Goal: Information Seeking & Learning: Learn about a topic

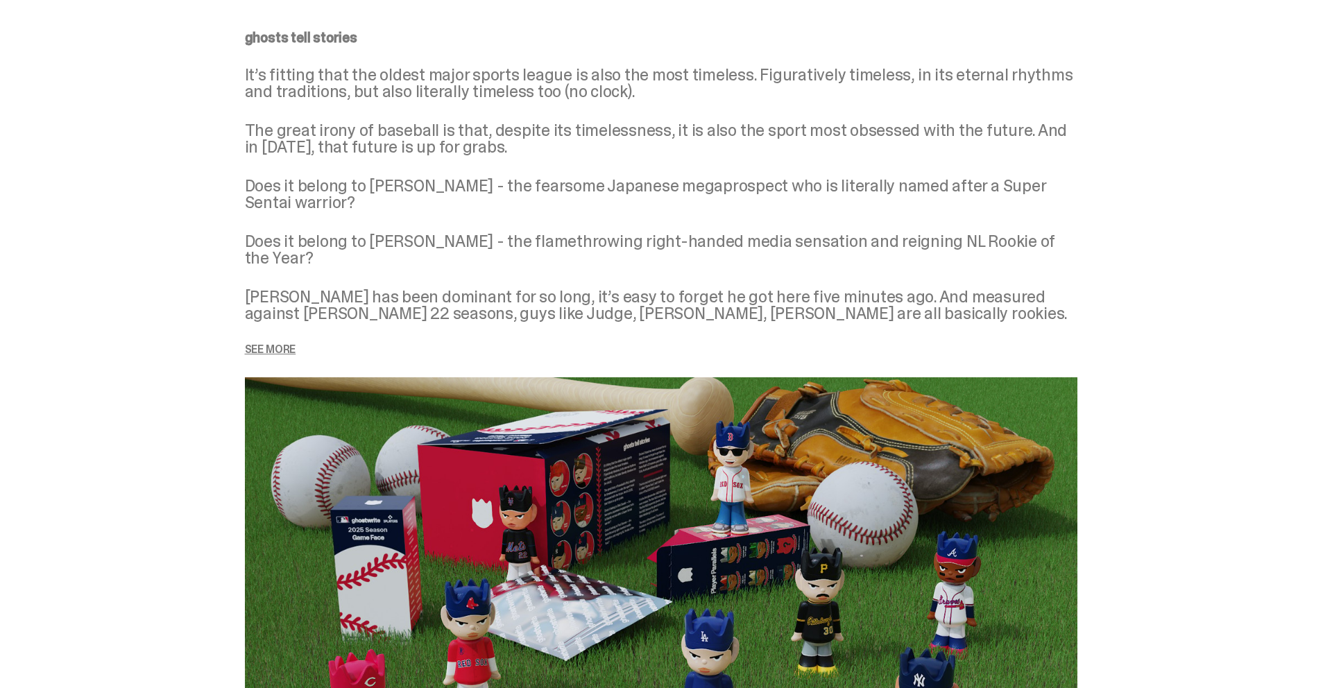
scroll to position [1755, 0]
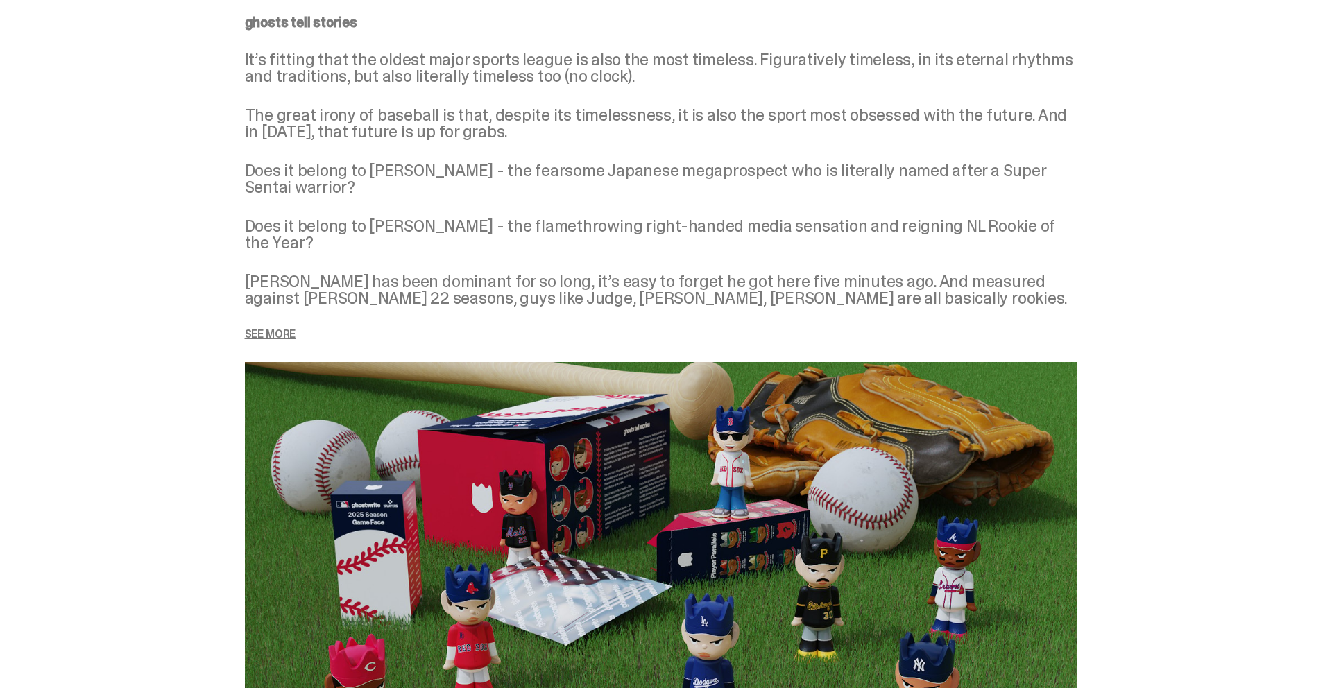
click at [268, 329] on p "See more" at bounding box center [661, 334] width 832 height 11
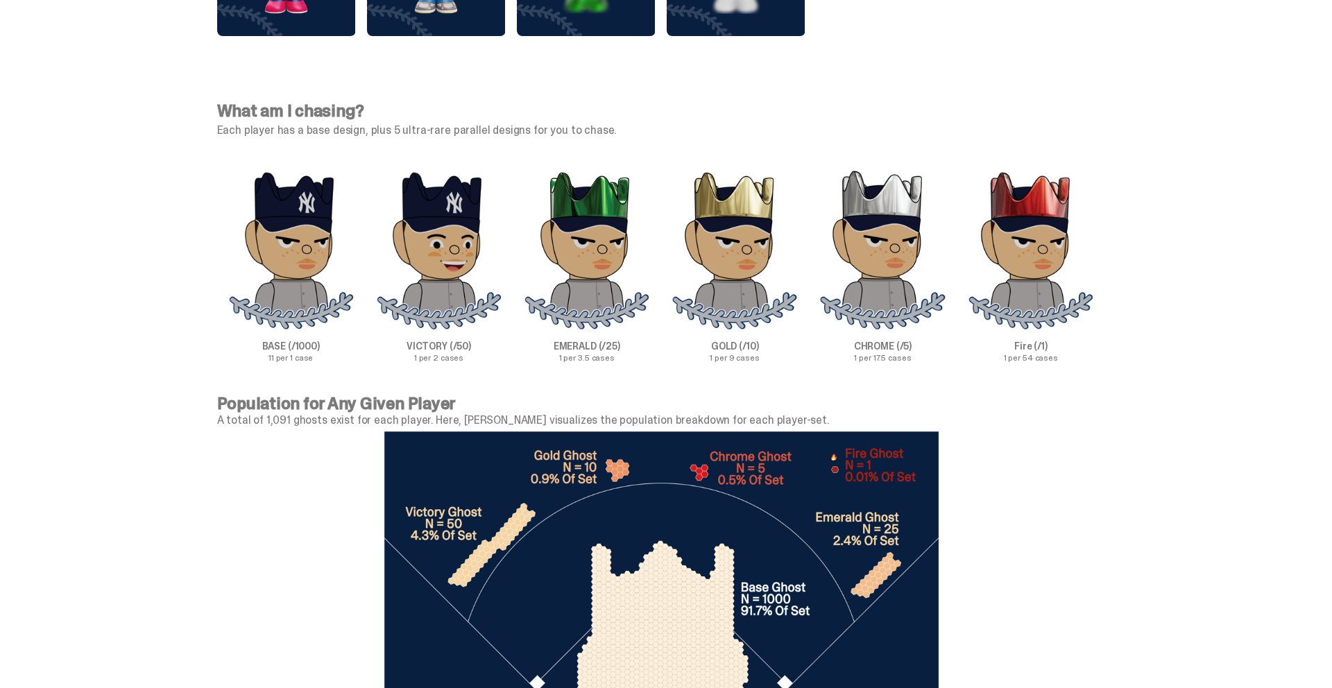
scroll to position [4361, 0]
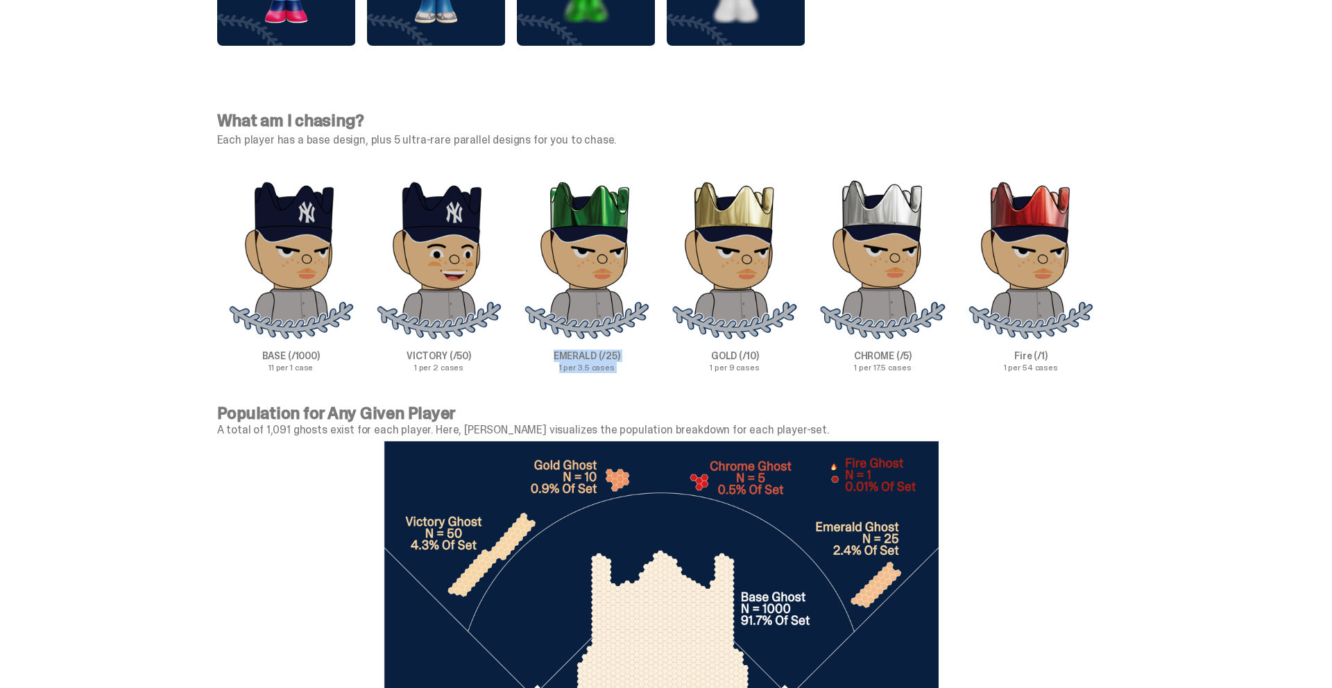
drag, startPoint x: 563, startPoint y: 338, endPoint x: 749, endPoint y: 339, distance: 186.6
click at [728, 339] on div "BASE (/1000) 11 per 1 case VICTORY (/50) 1 per 2 cases EMERALD (/25) 1 per 3.5 …" at bounding box center [661, 275] width 888 height 193
click at [703, 351] on p "GOLD (/10)" at bounding box center [734, 356] width 148 height 10
drag, startPoint x: 736, startPoint y: 341, endPoint x: 912, endPoint y: 343, distance: 176.2
click at [897, 341] on div "BASE (/1000) 11 per 1 case VICTORY (/50) 1 per 2 cases EMERALD (/25) 1 per 3.5 …" at bounding box center [661, 275] width 888 height 193
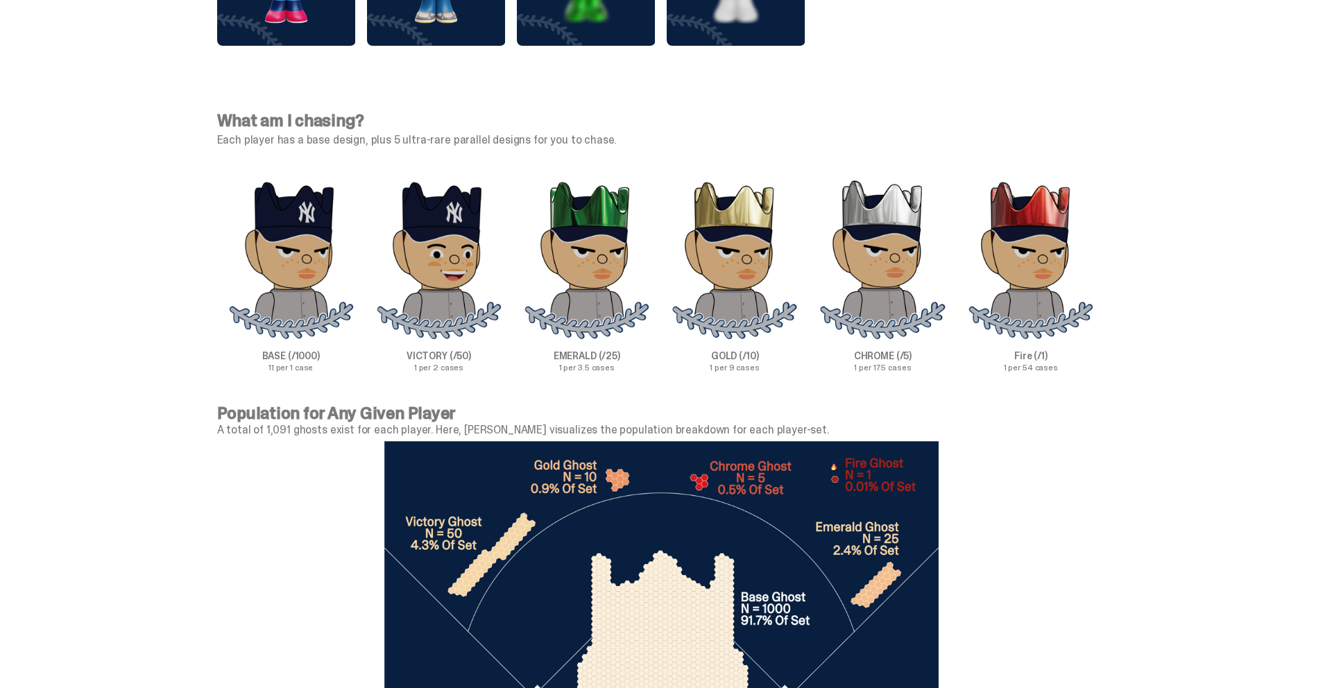
click at [857, 351] on p "CHROME (/5)" at bounding box center [883, 356] width 148 height 10
drag, startPoint x: 855, startPoint y: 338, endPoint x: 1164, endPoint y: 343, distance: 309.4
click at [1115, 342] on div "What am I chasing? Each player has a base design, plus 5 ultra-rare parallel de…" at bounding box center [660, 242] width 1321 height 326
drag, startPoint x: 1009, startPoint y: 341, endPoint x: 963, endPoint y: 333, distance: 46.4
click at [1009, 351] on p "Fire (/1)" at bounding box center [1030, 356] width 148 height 10
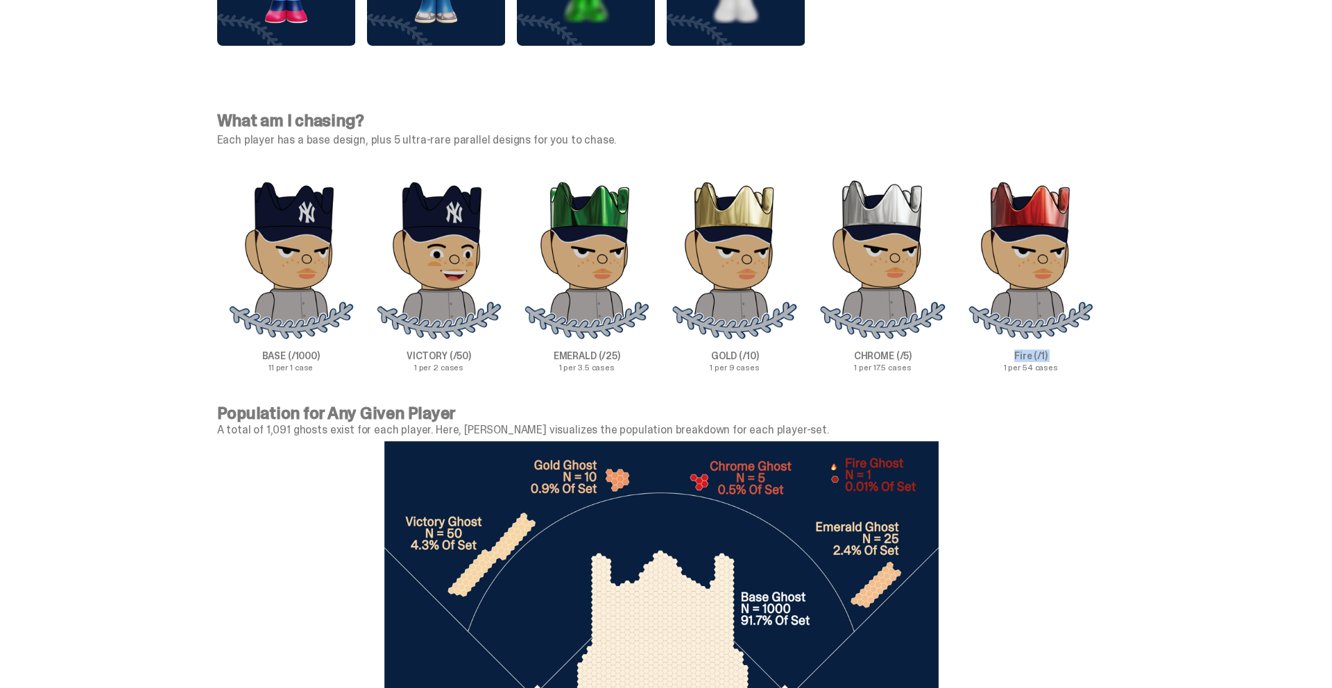
drag, startPoint x: 985, startPoint y: 336, endPoint x: 1283, endPoint y: 347, distance: 298.5
click at [1260, 345] on div "What am I chasing? Each player has a base design, plus 5 ultra-rare parallel de…" at bounding box center [660, 242] width 1321 height 326
drag, startPoint x: 1119, startPoint y: 348, endPoint x: 860, endPoint y: 334, distance: 259.1
click at [860, 334] on div "What am I chasing? Each player has a base design, plus 5 ultra-rare parallel de…" at bounding box center [660, 242] width 1321 height 326
drag, startPoint x: 867, startPoint y: 335, endPoint x: 763, endPoint y: 333, distance: 104.1
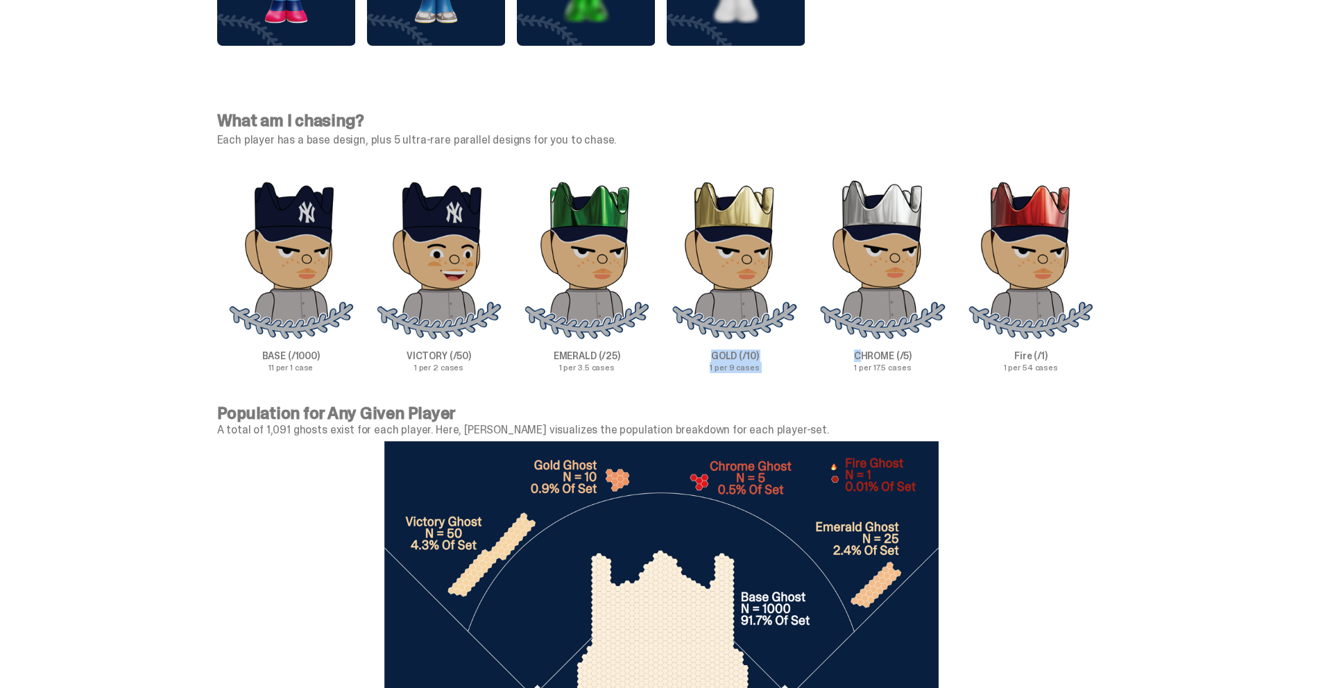
click at [728, 332] on div "BASE (/1000) 11 per 1 case VICTORY (/50) 1 per 2 cases EMERALD (/25) 1 per 3.5 …" at bounding box center [661, 275] width 888 height 193
click at [956, 363] on p "1 per 17.5 cases" at bounding box center [883, 367] width 148 height 8
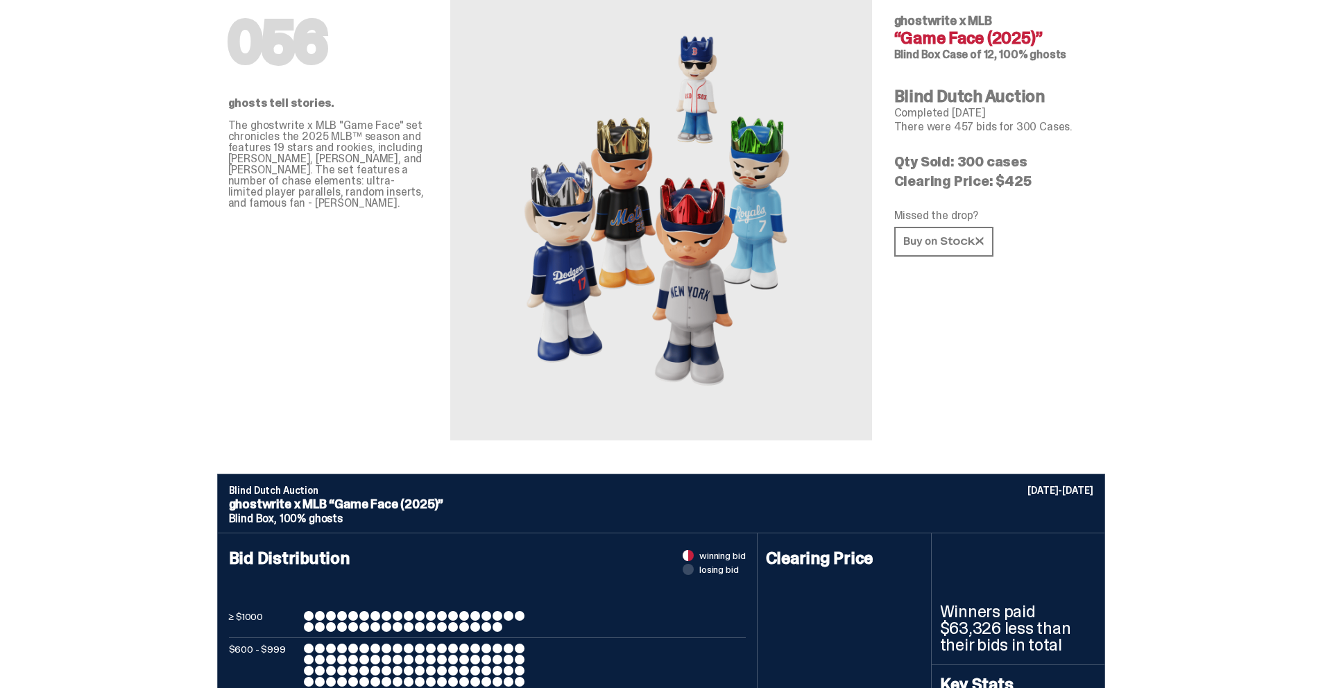
scroll to position [73, 0]
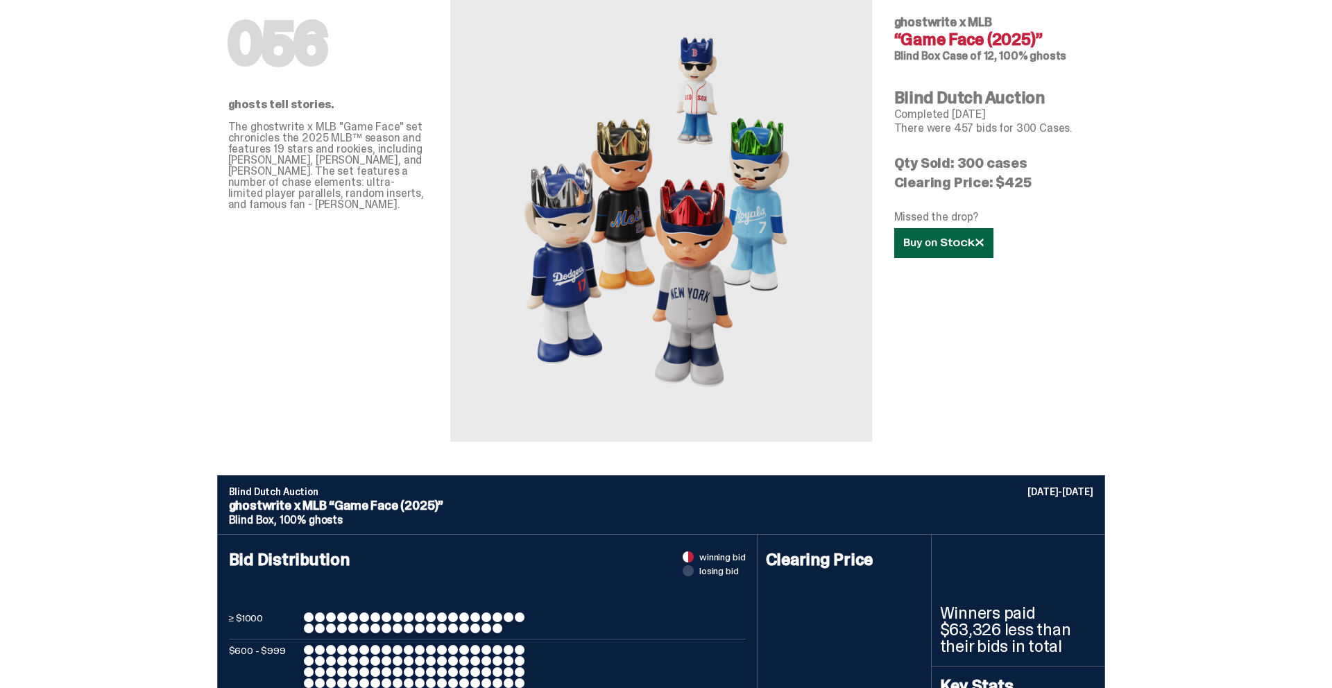
click at [943, 243] on icon at bounding box center [944, 243] width 80 height 10
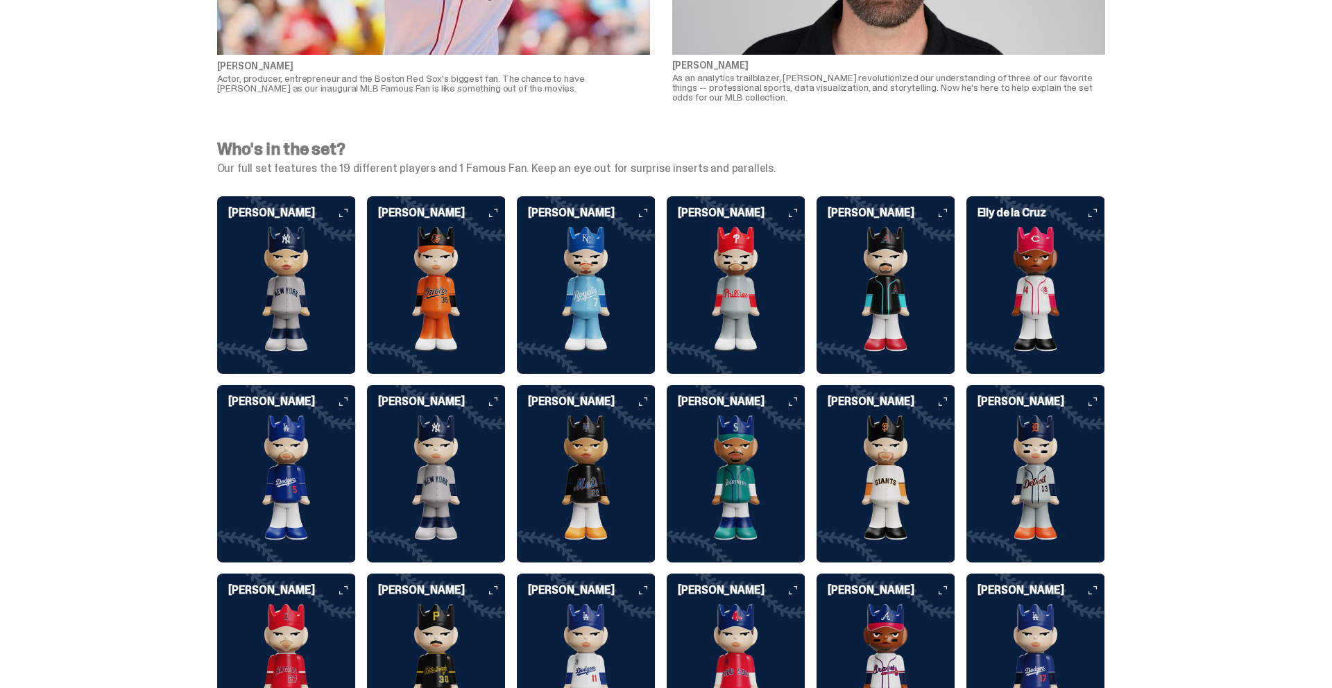
scroll to position [3303, 0]
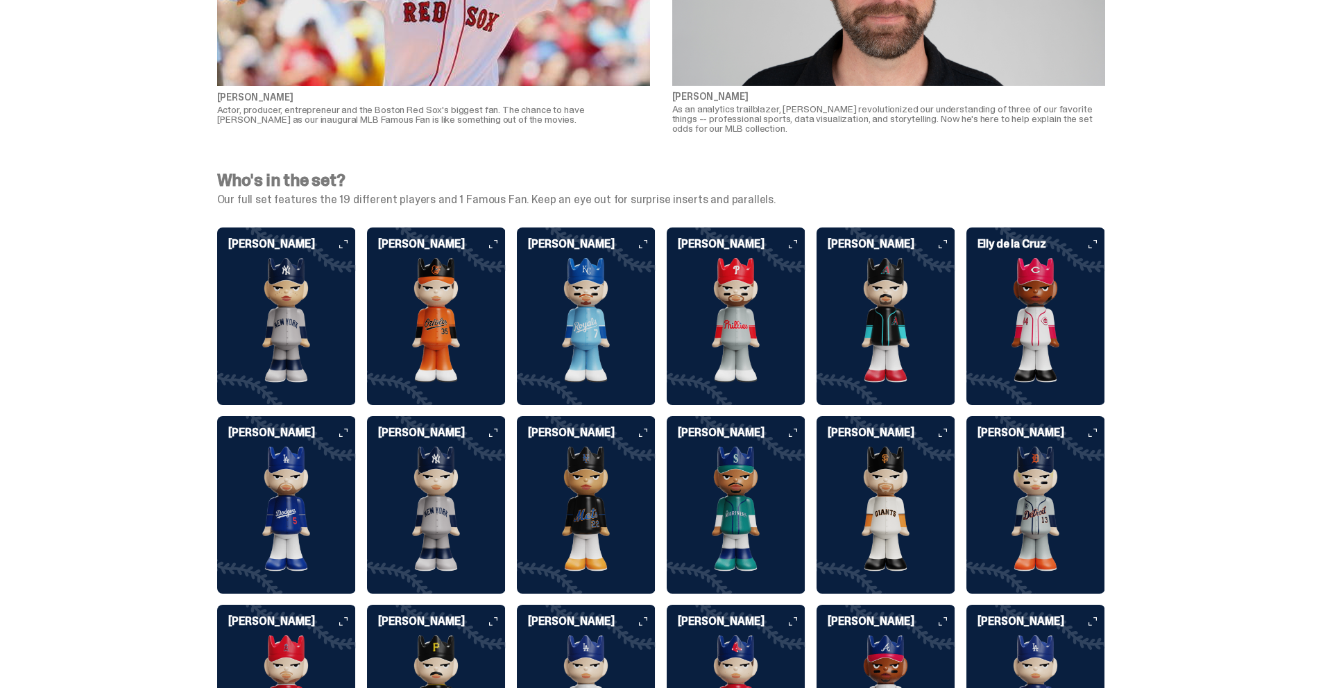
click at [1052, 272] on img at bounding box center [1035, 320] width 139 height 125
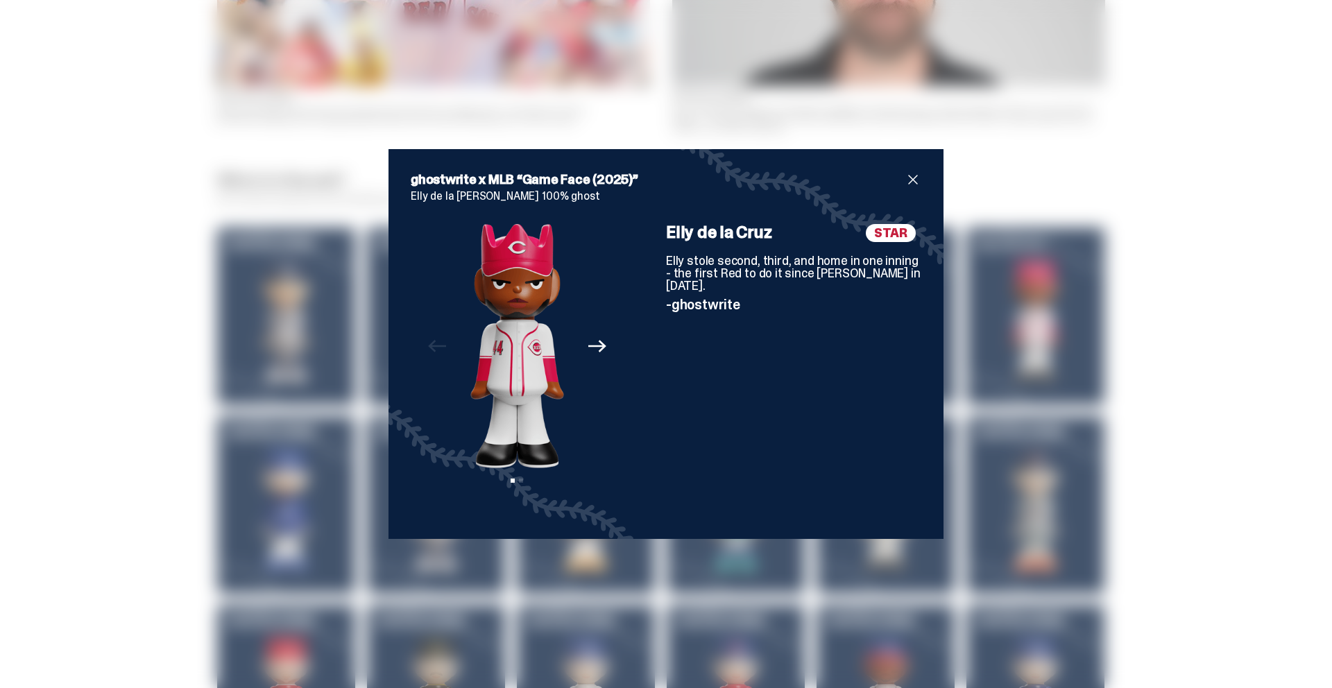
drag, startPoint x: 913, startPoint y: 171, endPoint x: 906, endPoint y: 177, distance: 8.9
click at [912, 171] on span "close" at bounding box center [912, 179] width 17 height 17
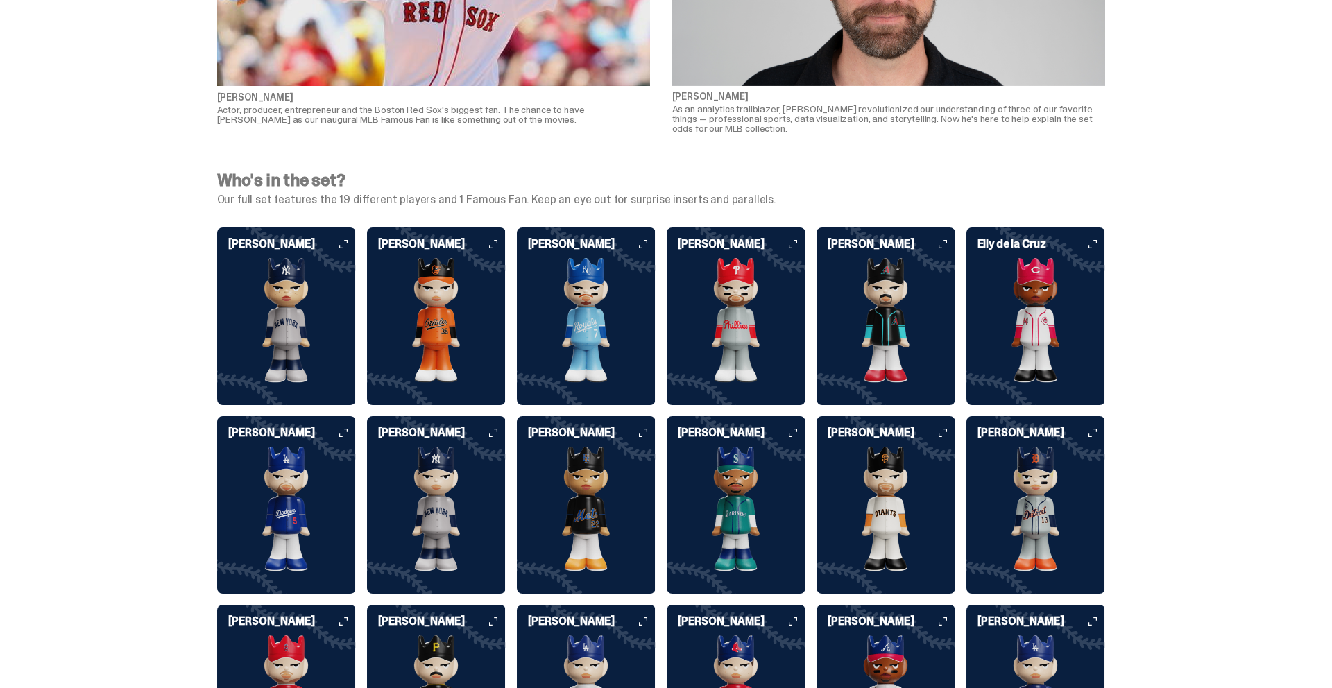
click at [281, 286] on img at bounding box center [286, 320] width 139 height 125
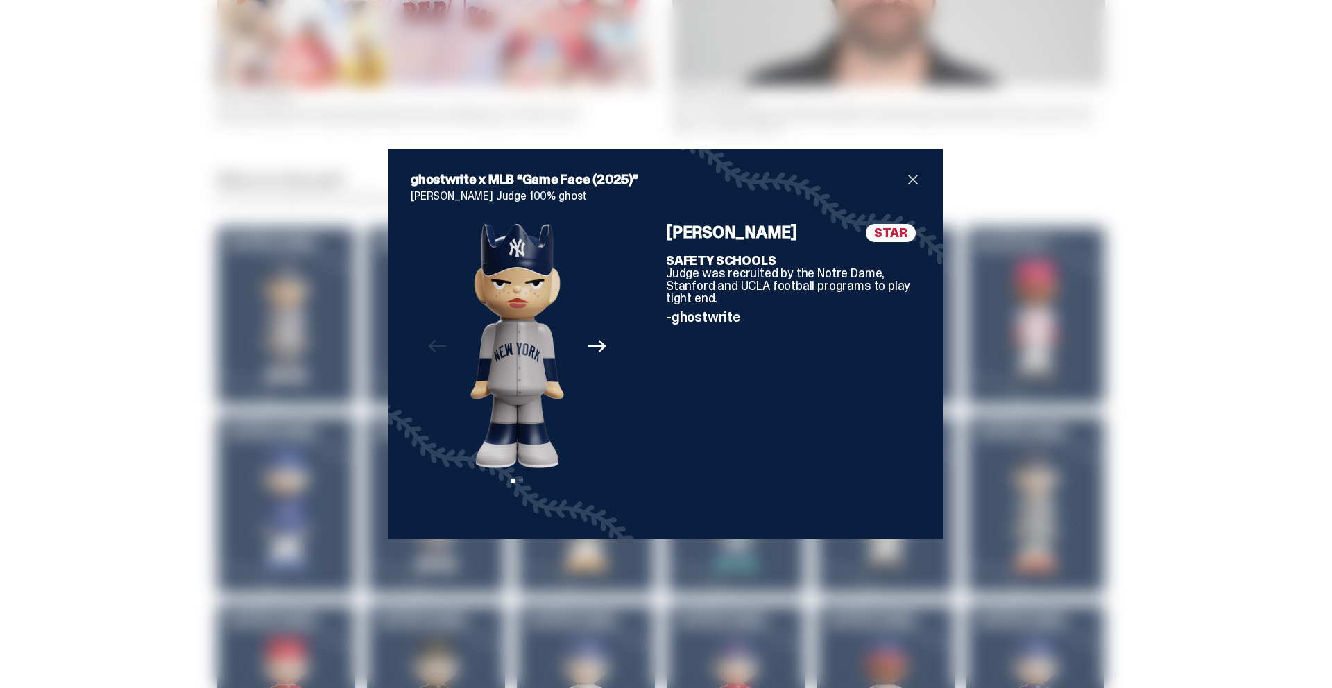
click at [601, 348] on icon "Next" at bounding box center [597, 346] width 18 height 18
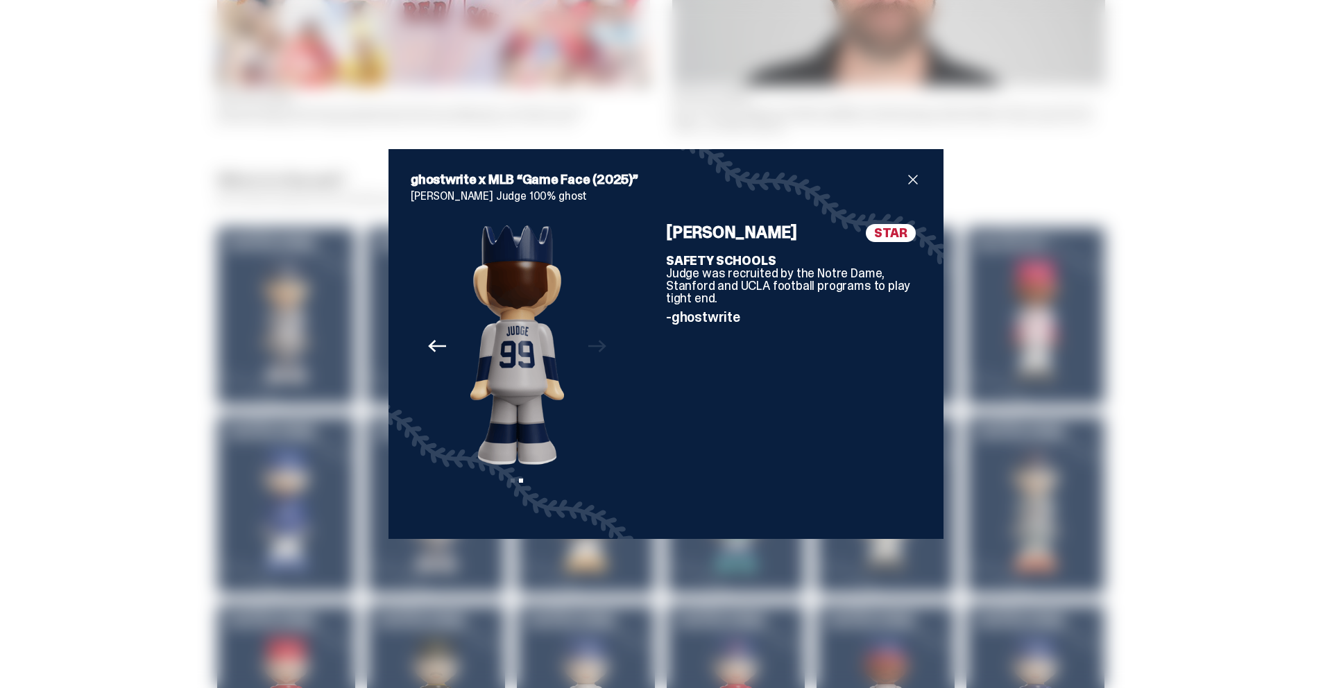
click at [601, 348] on div "Previous Next View slide 1 View slide 2" at bounding box center [517, 370] width 213 height 293
click at [915, 184] on span "close" at bounding box center [912, 179] width 17 height 17
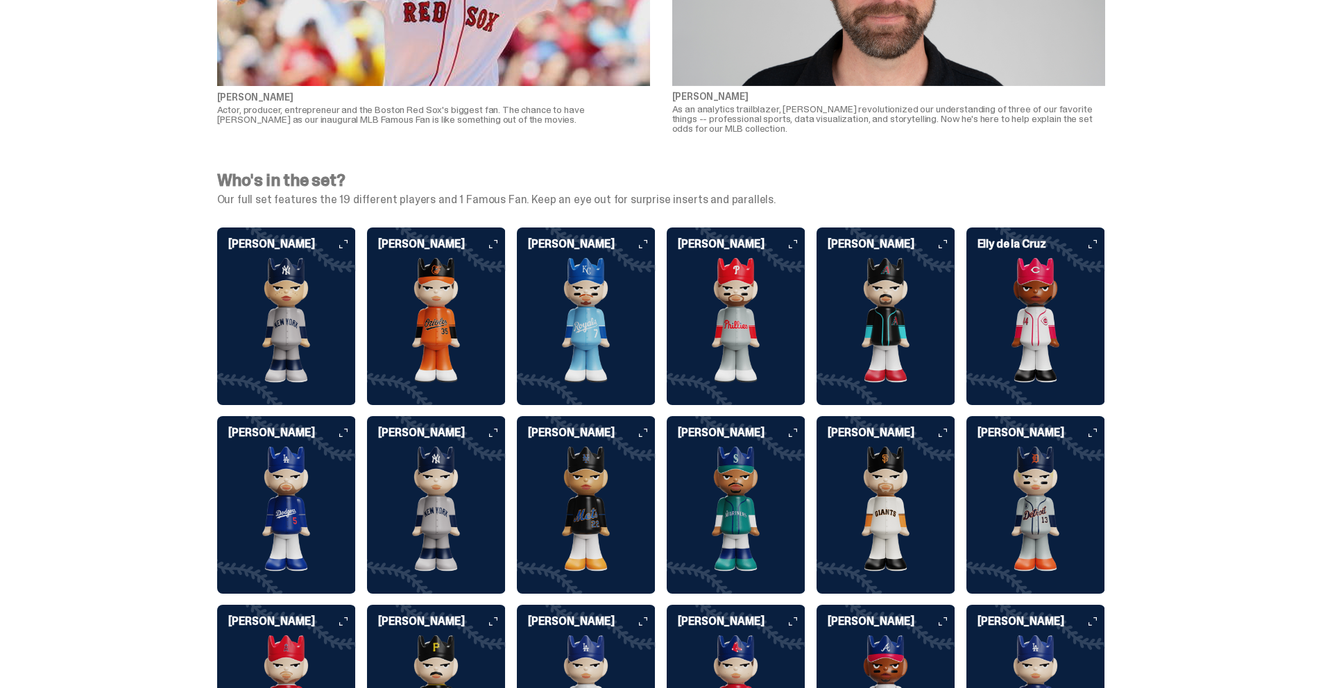
click at [483, 325] on img at bounding box center [436, 320] width 139 height 125
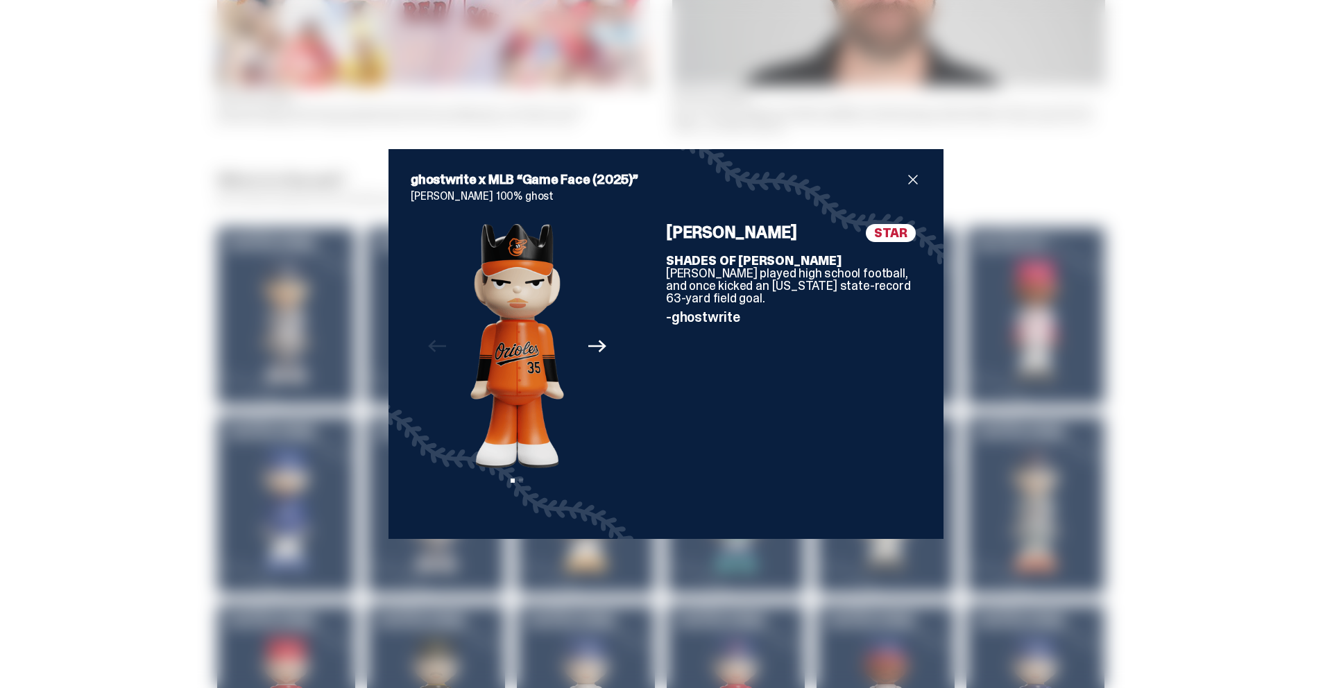
click at [596, 343] on icon "Next" at bounding box center [597, 346] width 18 height 18
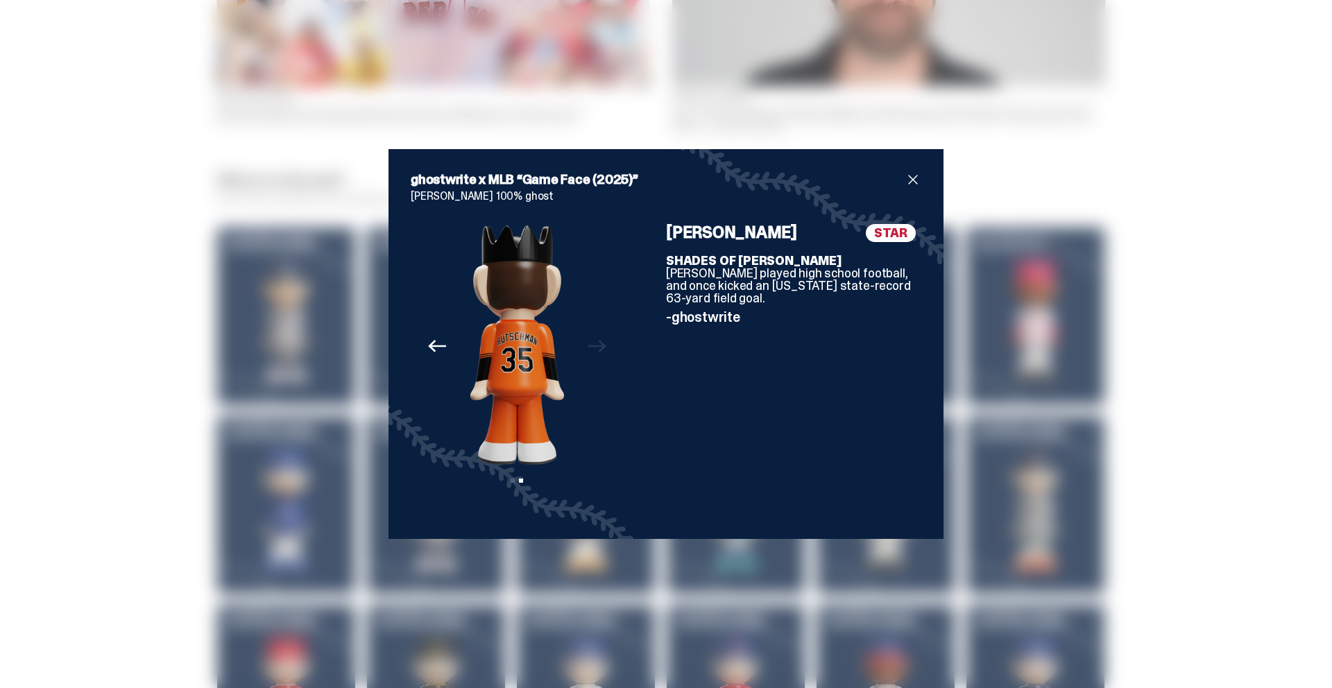
drag, startPoint x: 915, startPoint y: 179, endPoint x: 891, endPoint y: 190, distance: 26.1
click at [915, 179] on span "close" at bounding box center [912, 179] width 17 height 17
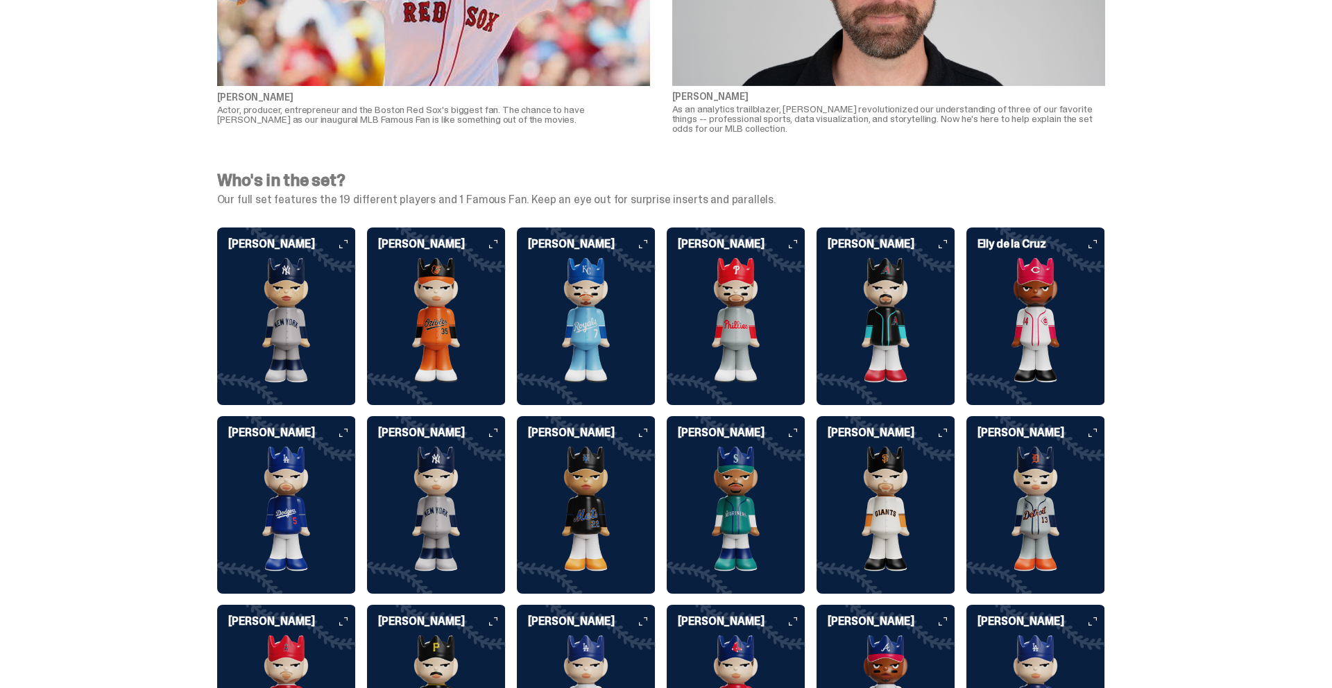
click at [642, 290] on img at bounding box center [586, 320] width 139 height 125
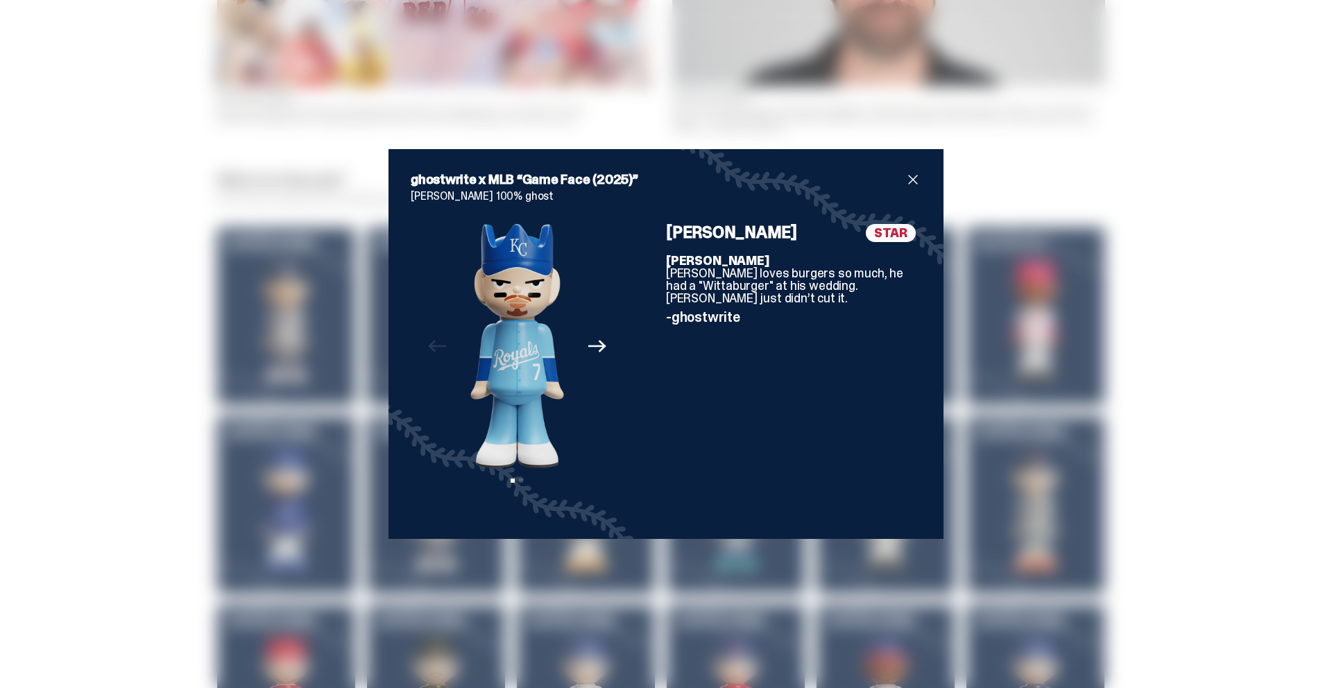
click at [900, 180] on h2 "ghostwrite x MLB “Game Face (2025)”" at bounding box center [658, 179] width 494 height 17
drag, startPoint x: 909, startPoint y: 179, endPoint x: 855, endPoint y: 238, distance: 79.6
click at [909, 179] on span "close" at bounding box center [912, 179] width 17 height 17
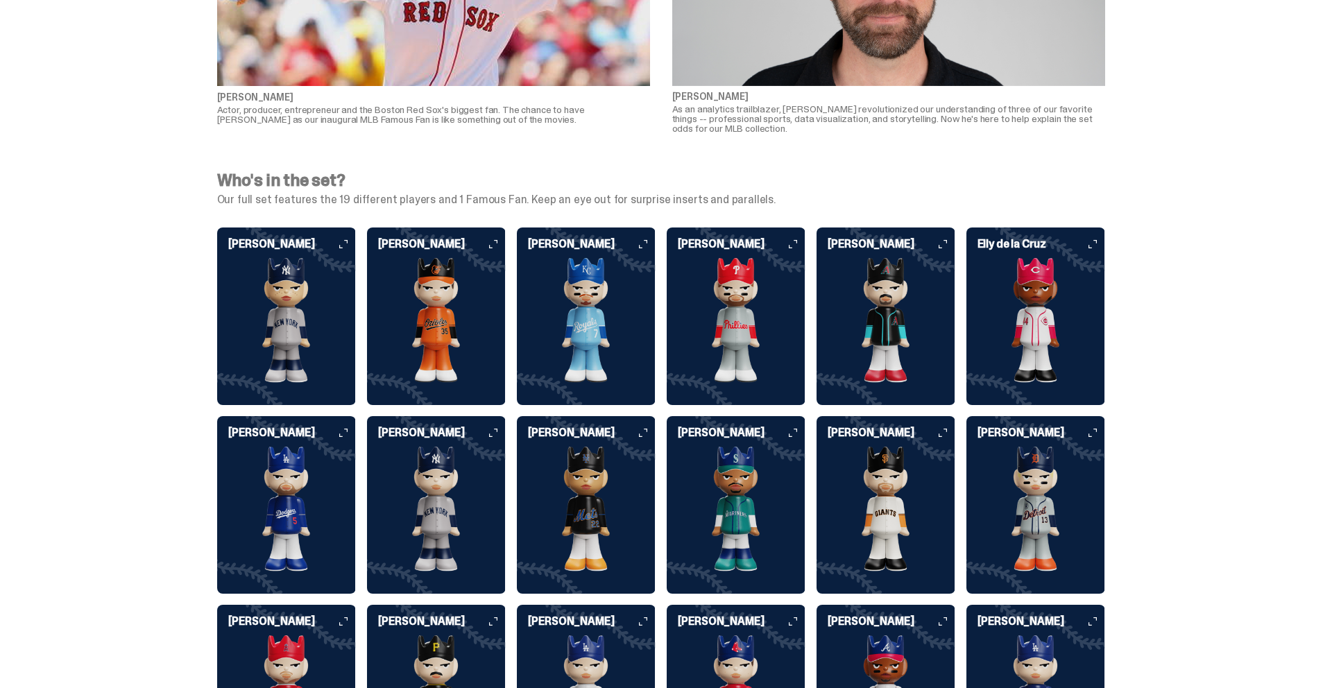
click at [776, 283] on img at bounding box center [736, 320] width 139 height 125
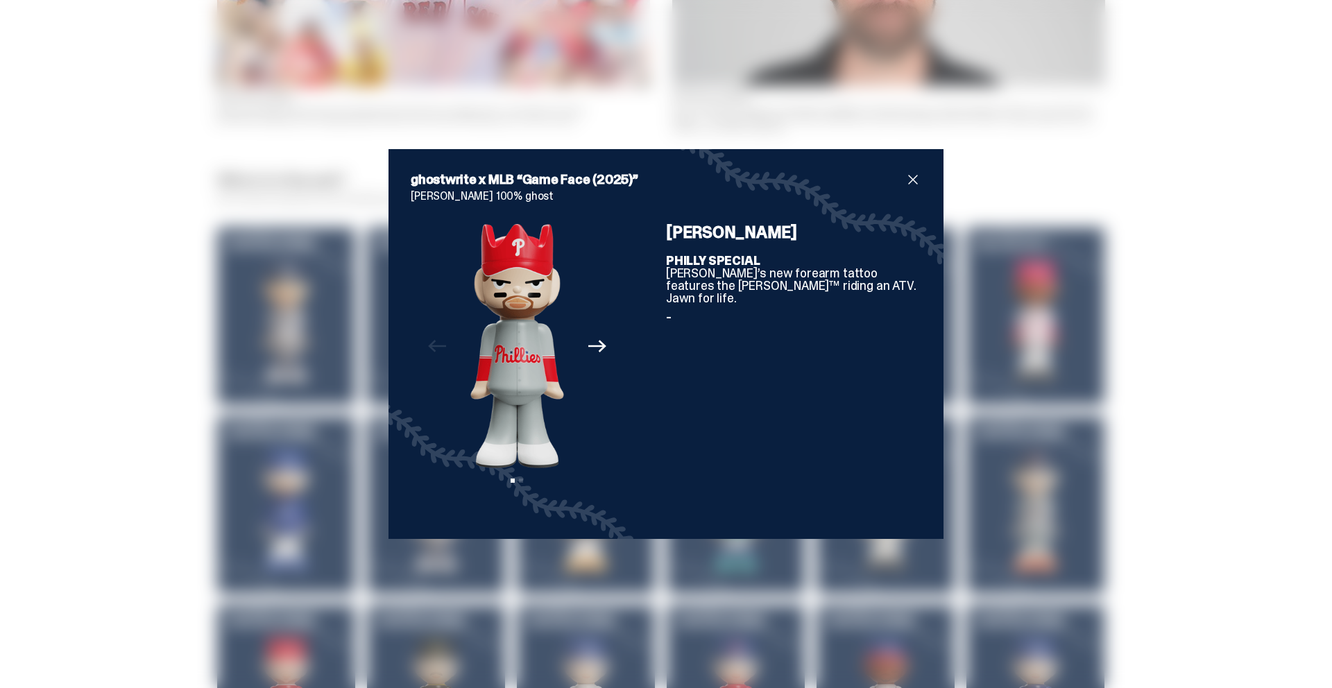
click at [911, 181] on span "close" at bounding box center [912, 179] width 17 height 17
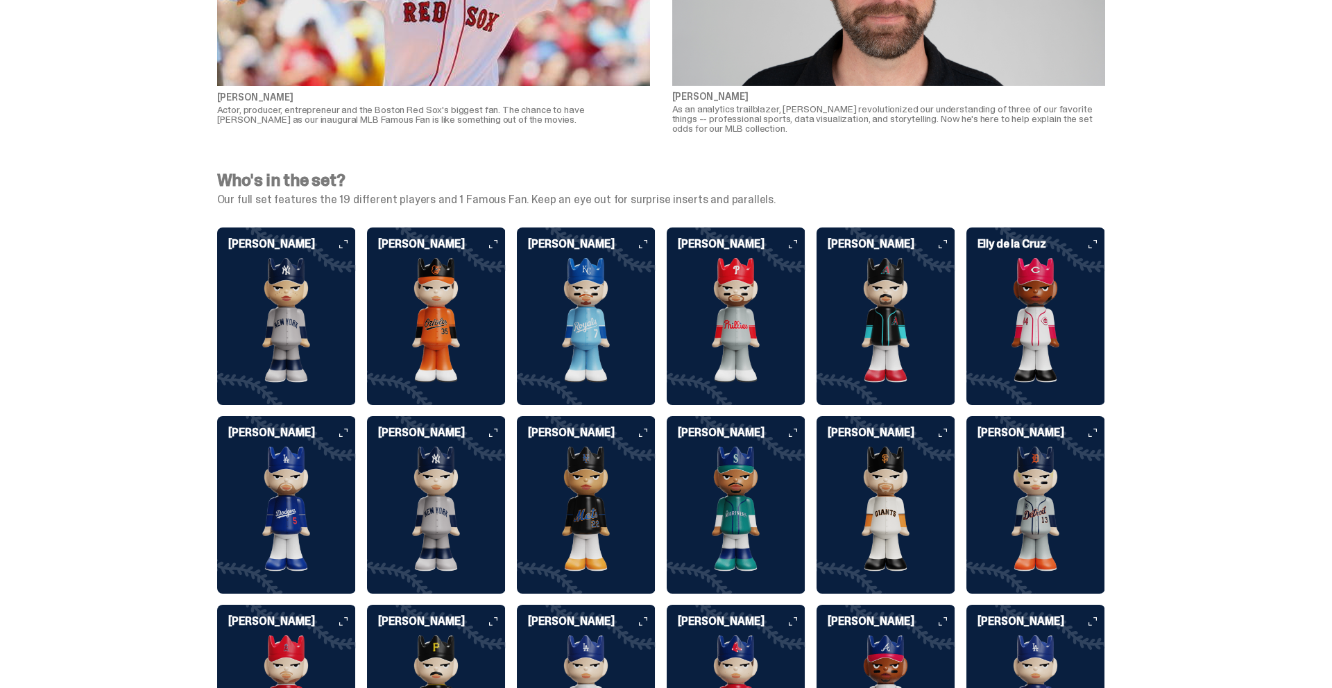
click at [886, 293] on img at bounding box center [885, 320] width 139 height 125
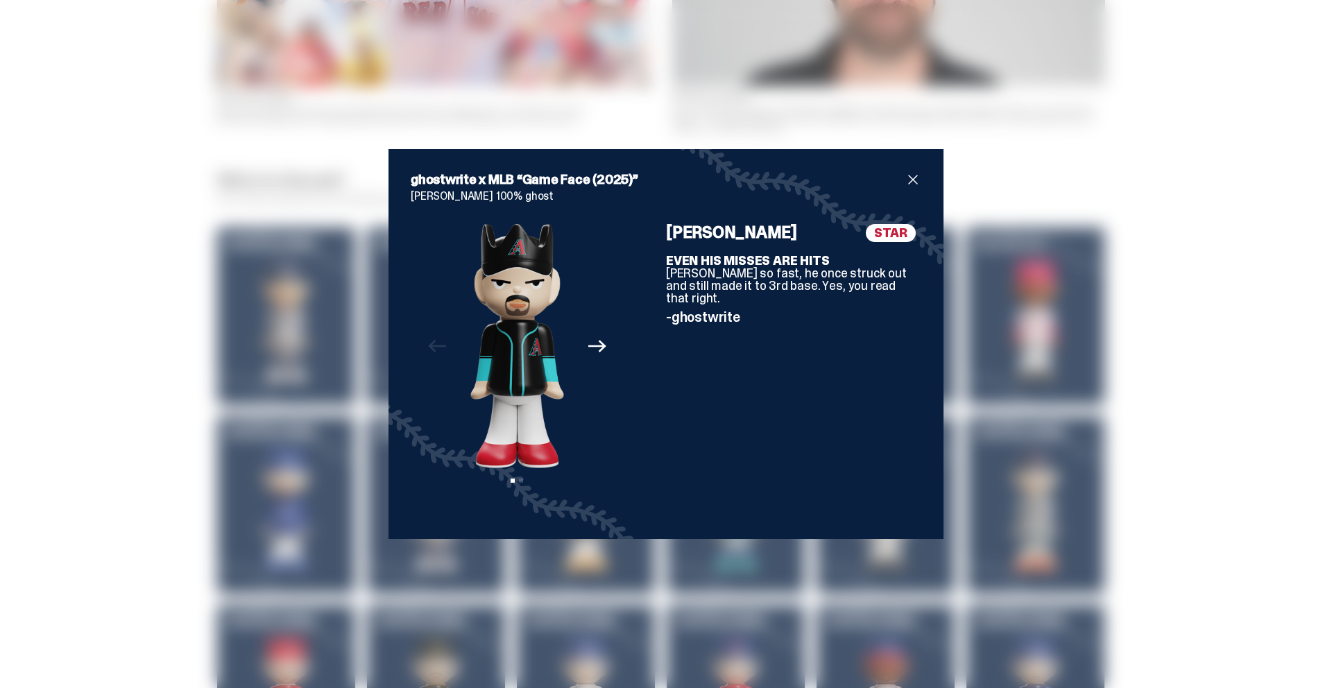
click at [916, 177] on span "close" at bounding box center [912, 179] width 17 height 17
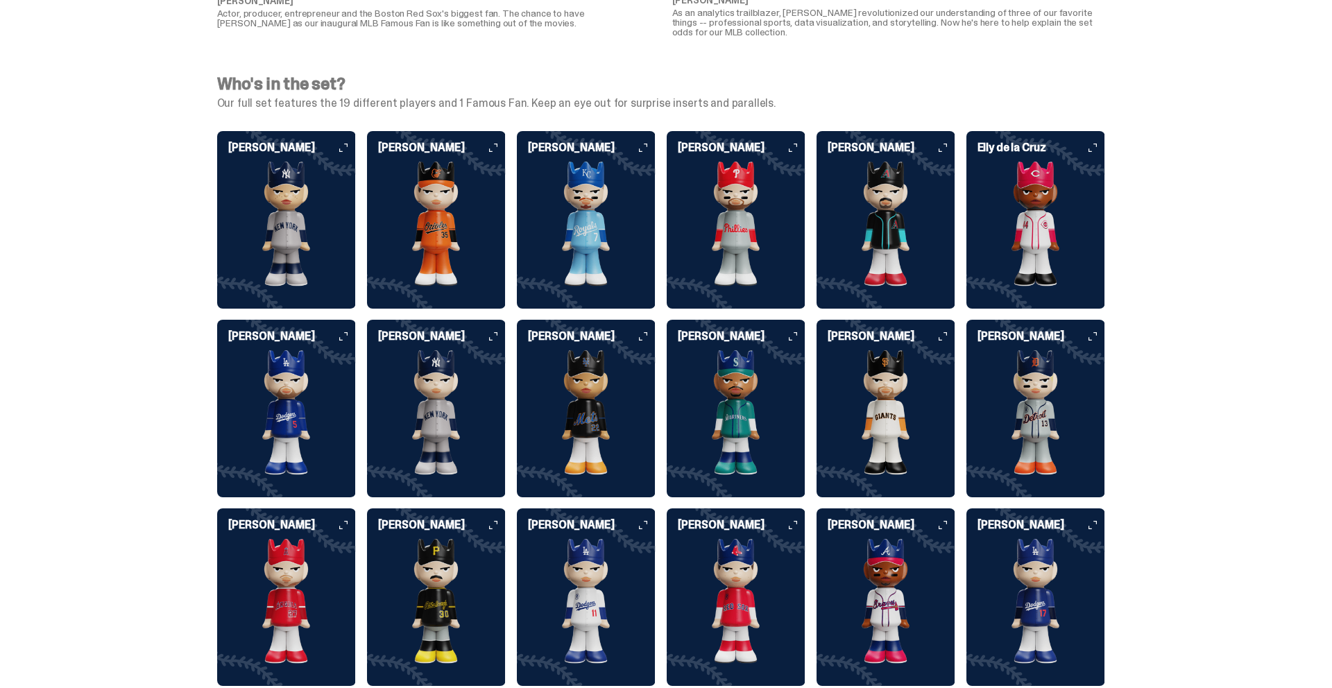
scroll to position [3509, 0]
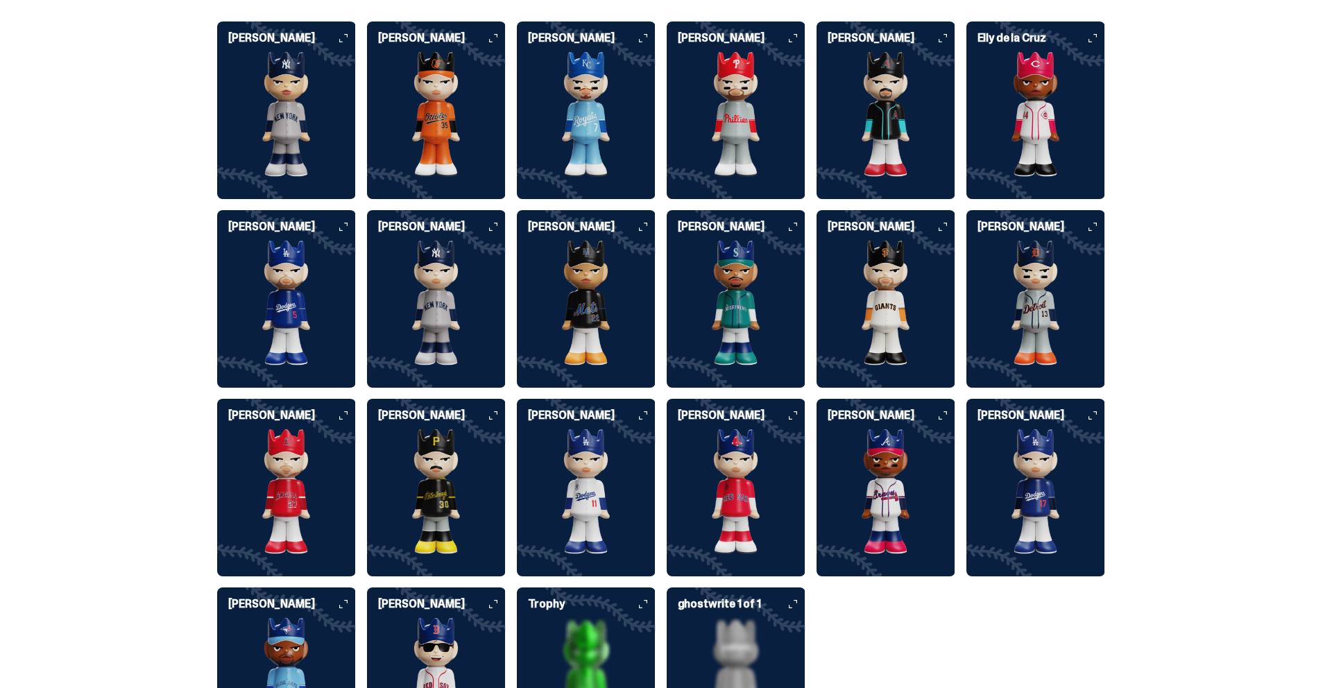
click at [311, 270] on img at bounding box center [286, 303] width 139 height 125
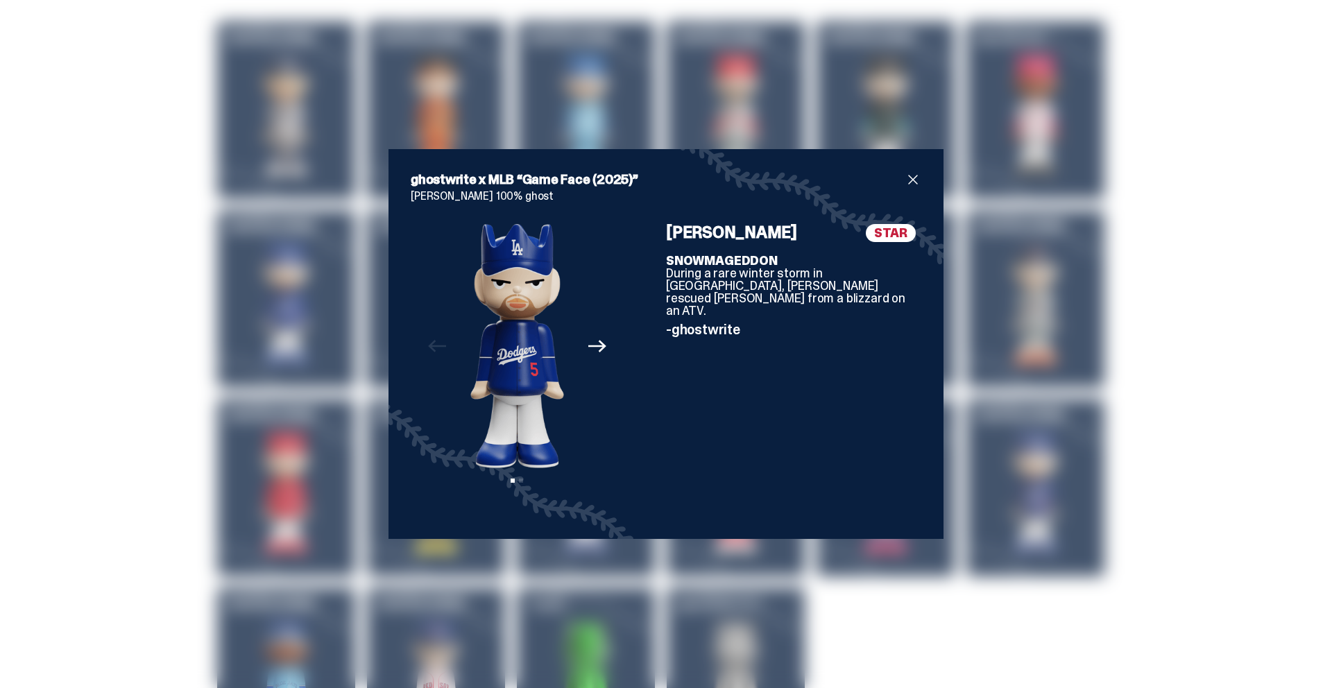
click at [916, 182] on span "close" at bounding box center [912, 179] width 17 height 17
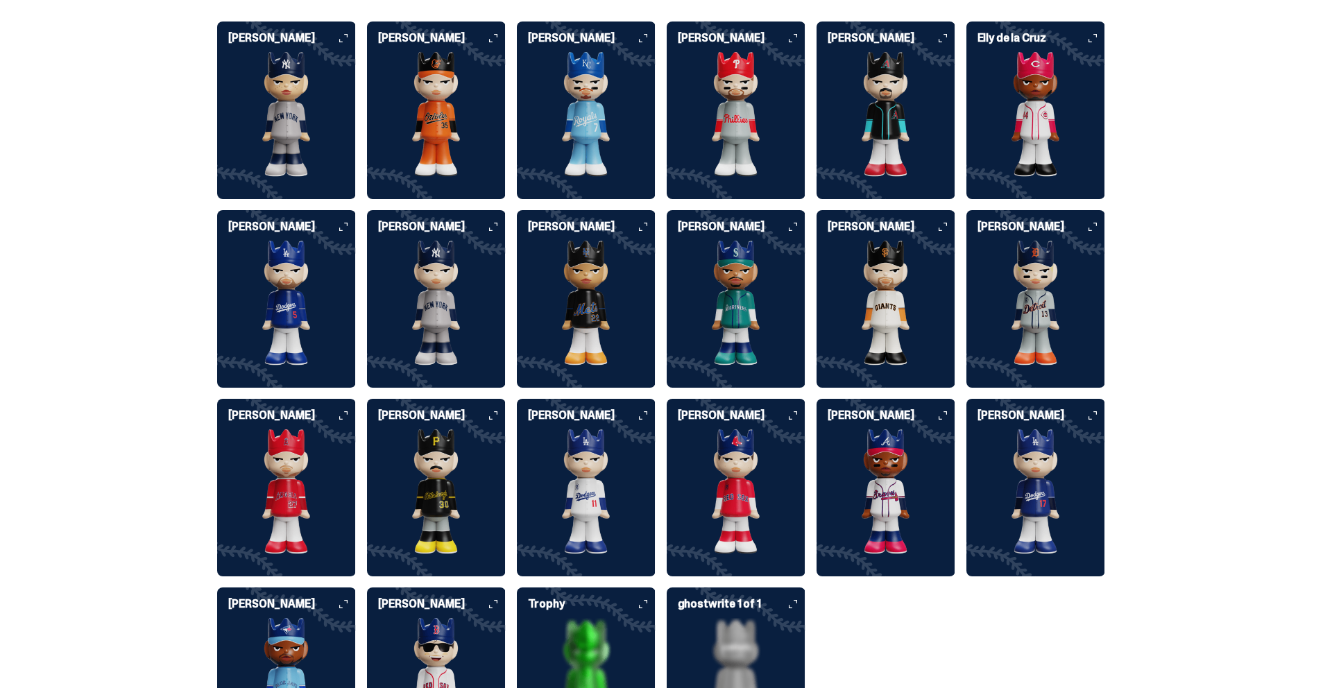
click at [468, 241] on img at bounding box center [436, 303] width 139 height 125
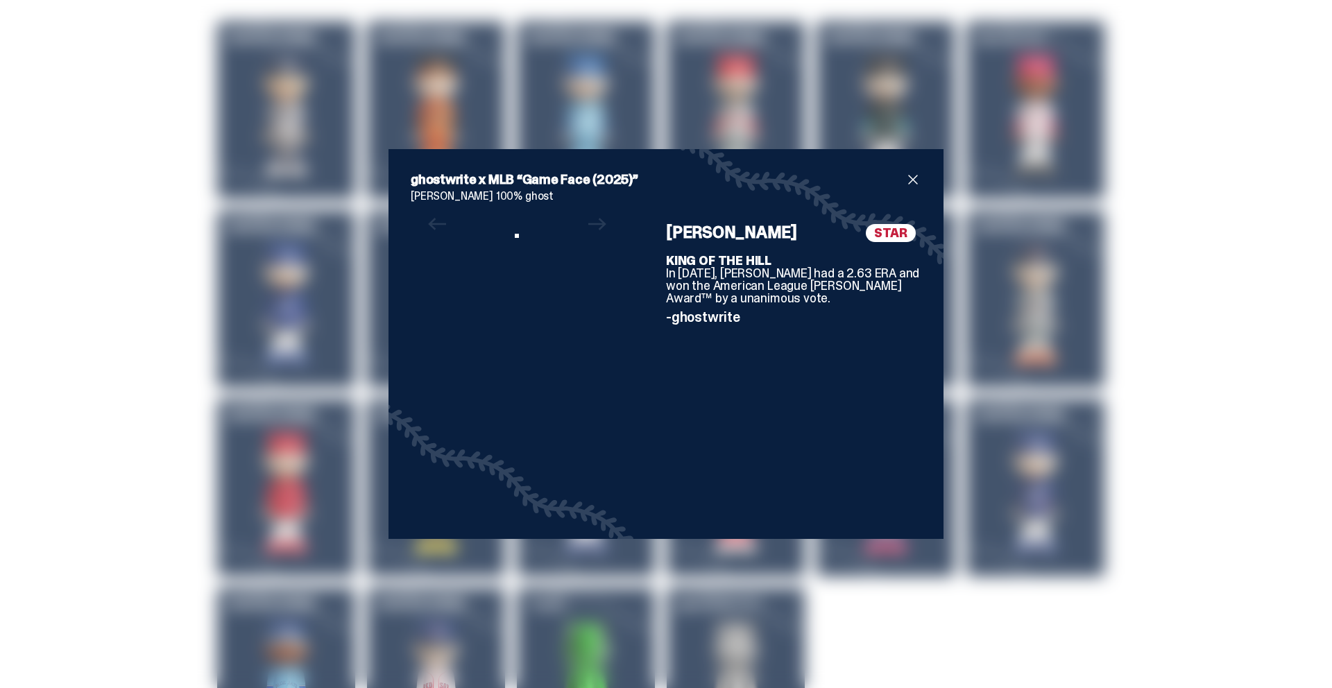
click at [469, 240] on div "Gerrit Cole ghostwrite x MLB “Game Face (2025)” Gerrit Cole 100% ghost Previous…" at bounding box center [436, 299] width 139 height 178
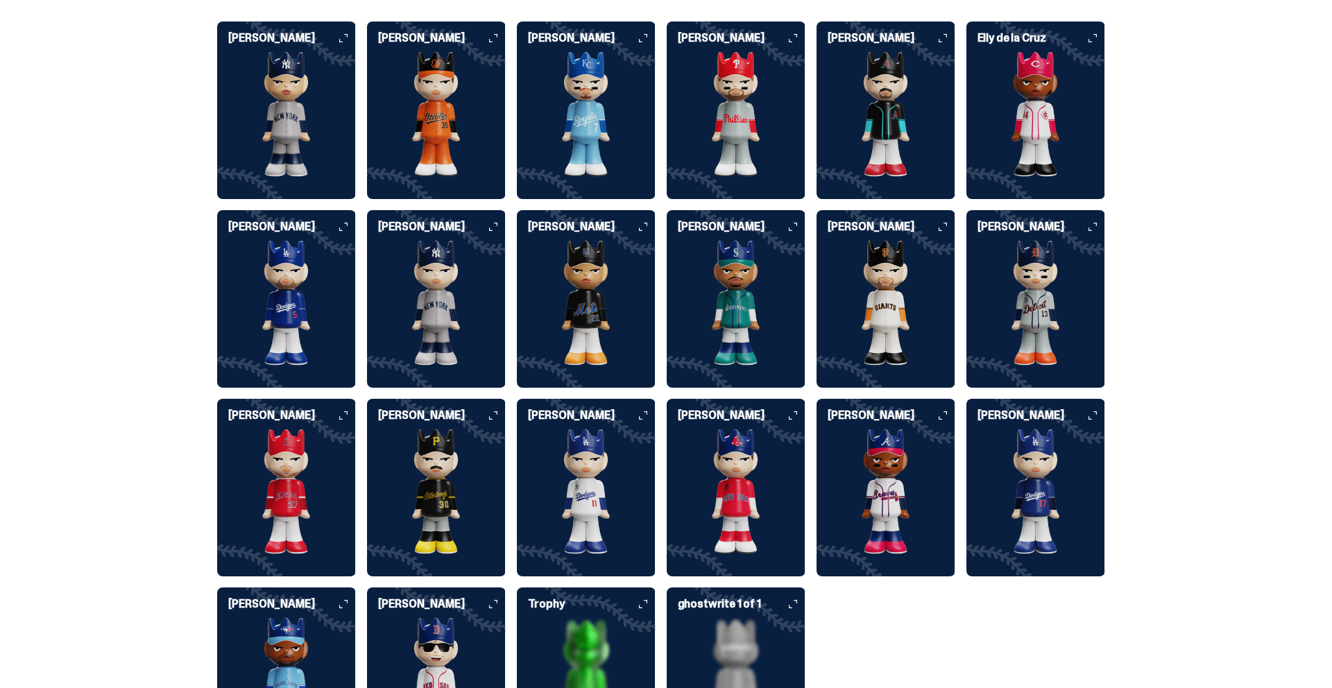
click at [465, 244] on img at bounding box center [436, 303] width 139 height 125
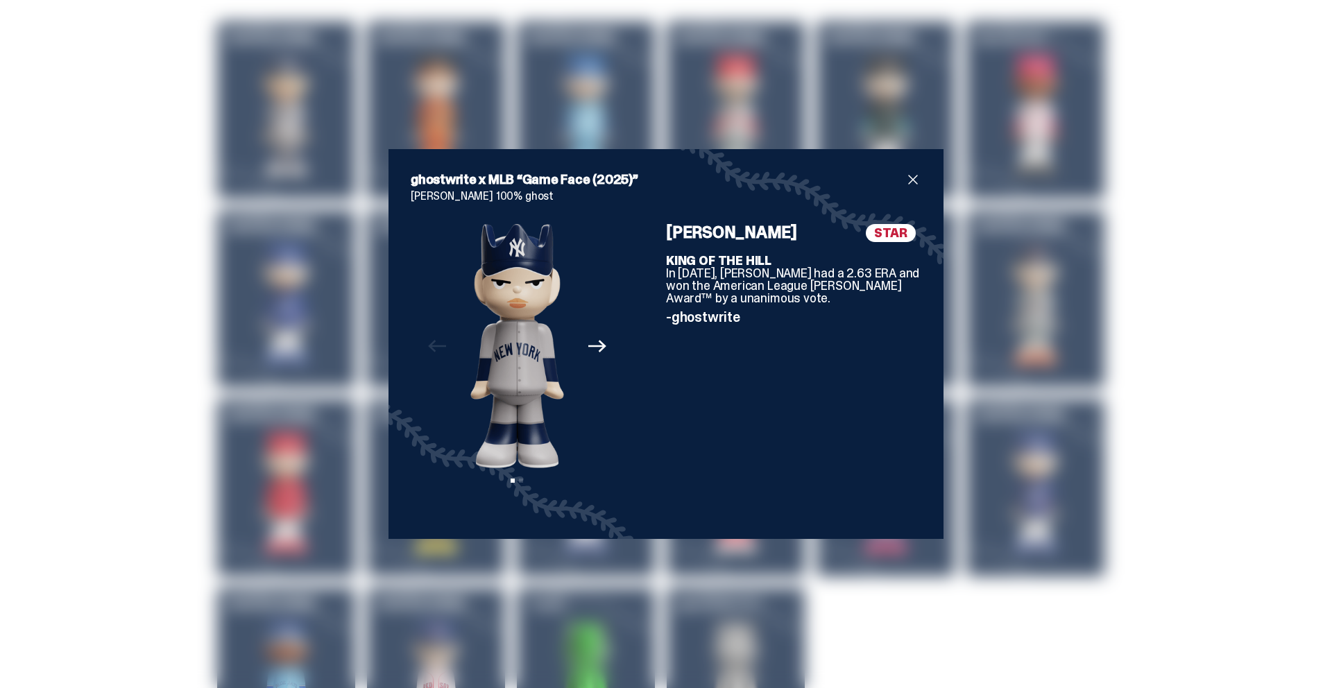
click at [917, 173] on span "close" at bounding box center [912, 179] width 17 height 17
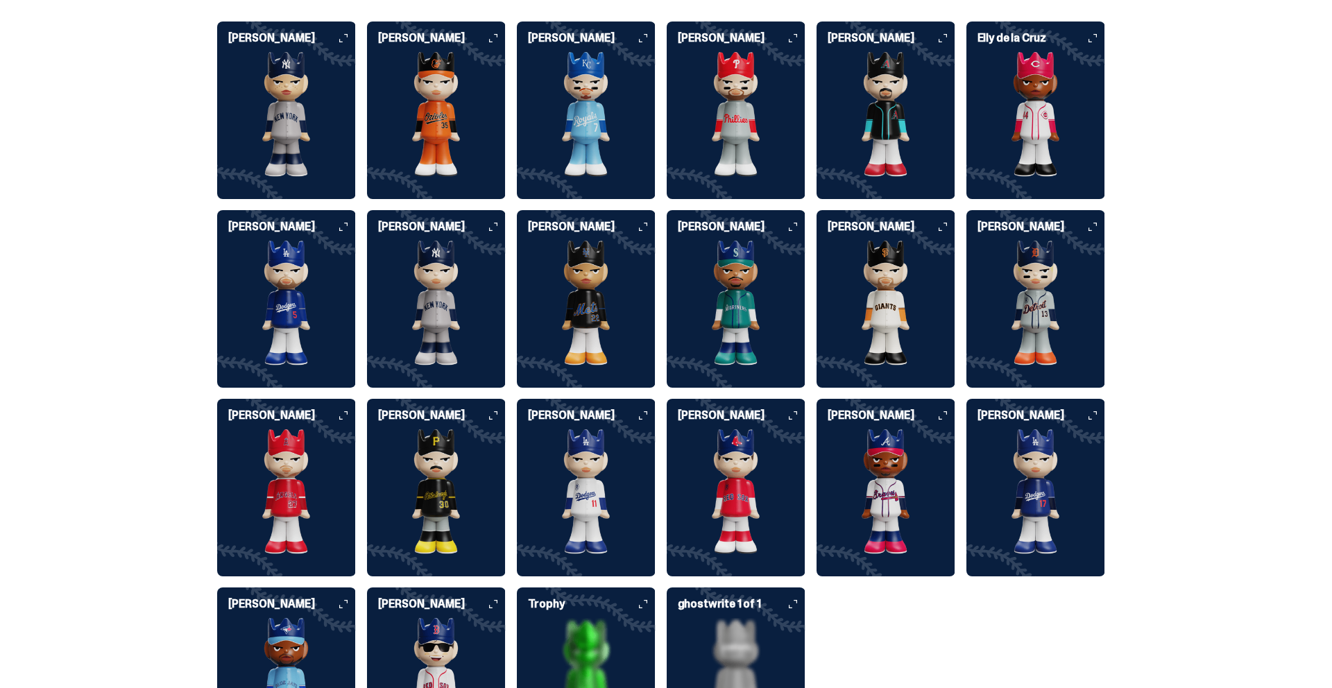
click at [617, 289] on img at bounding box center [586, 303] width 139 height 125
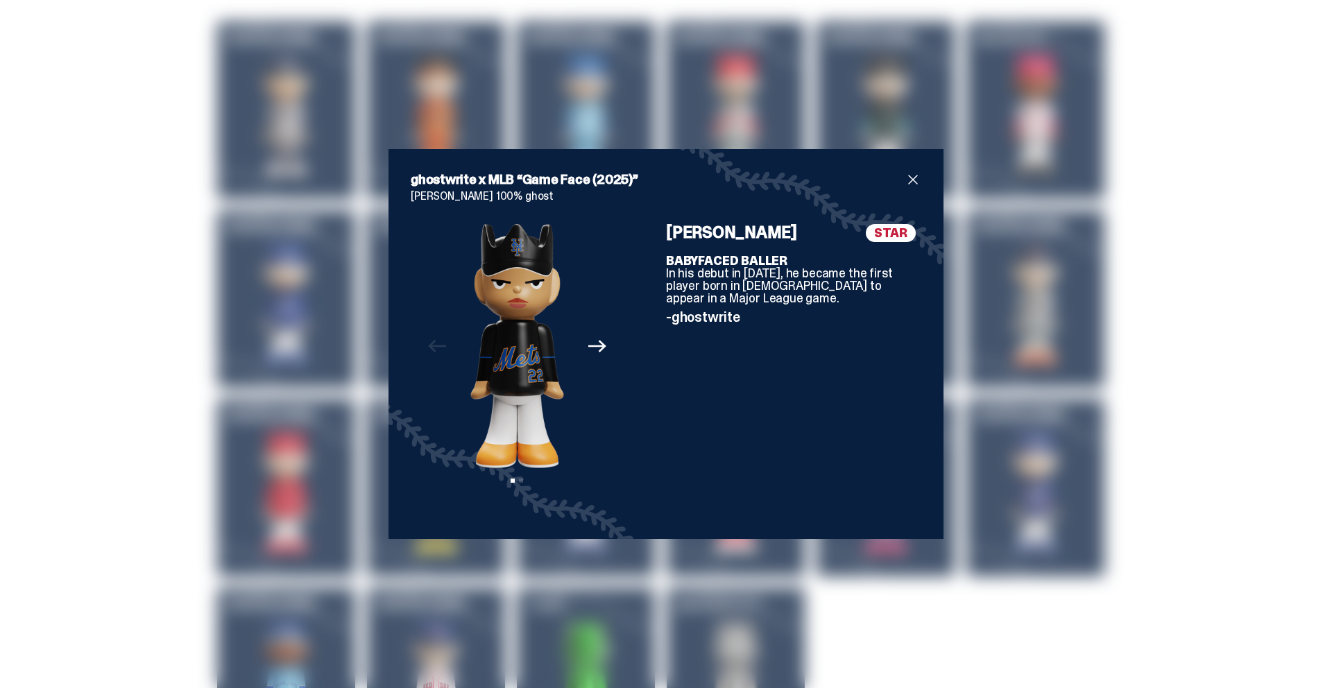
click at [909, 182] on span "close" at bounding box center [912, 179] width 17 height 17
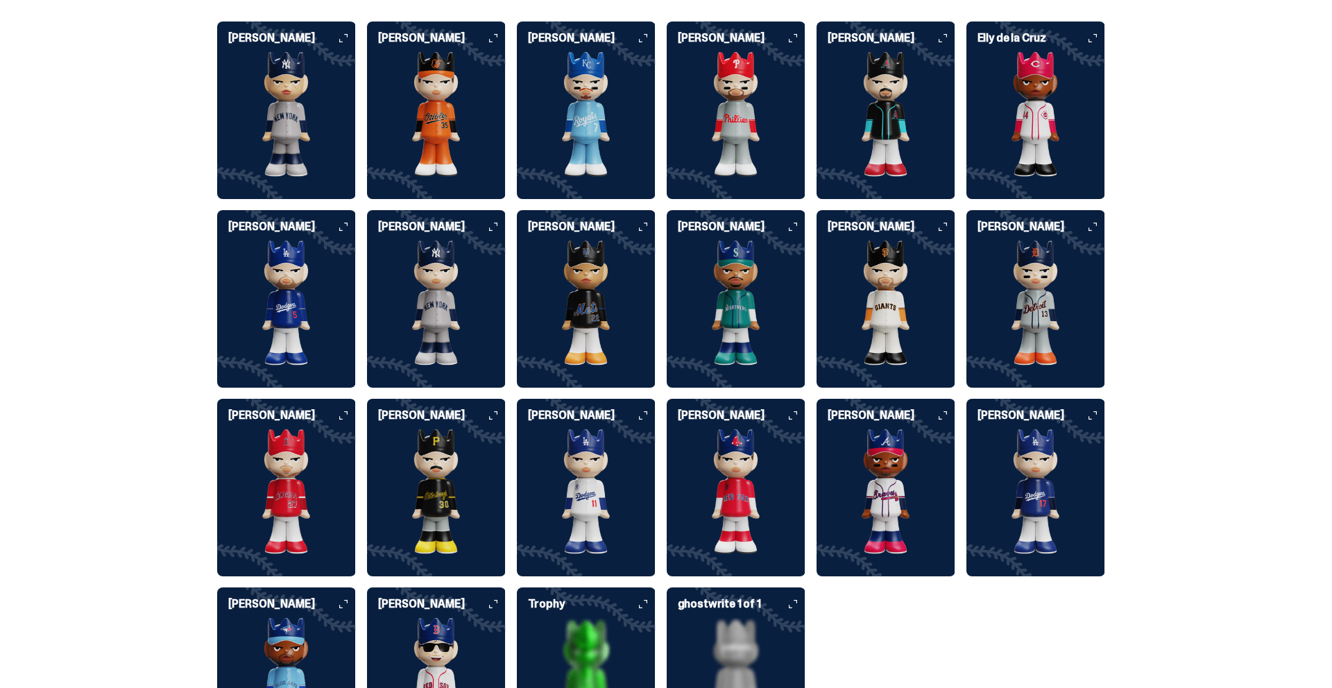
click at [739, 308] on img at bounding box center [736, 303] width 139 height 125
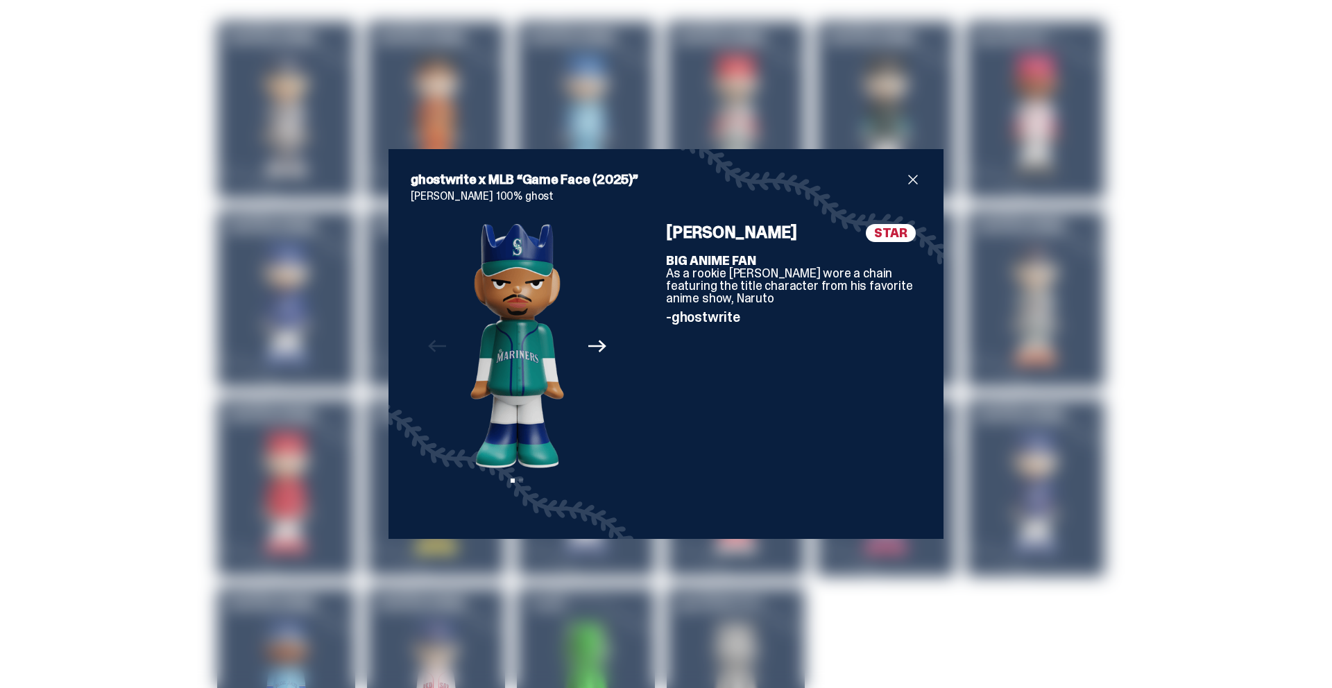
click at [909, 179] on span "close" at bounding box center [912, 179] width 17 height 17
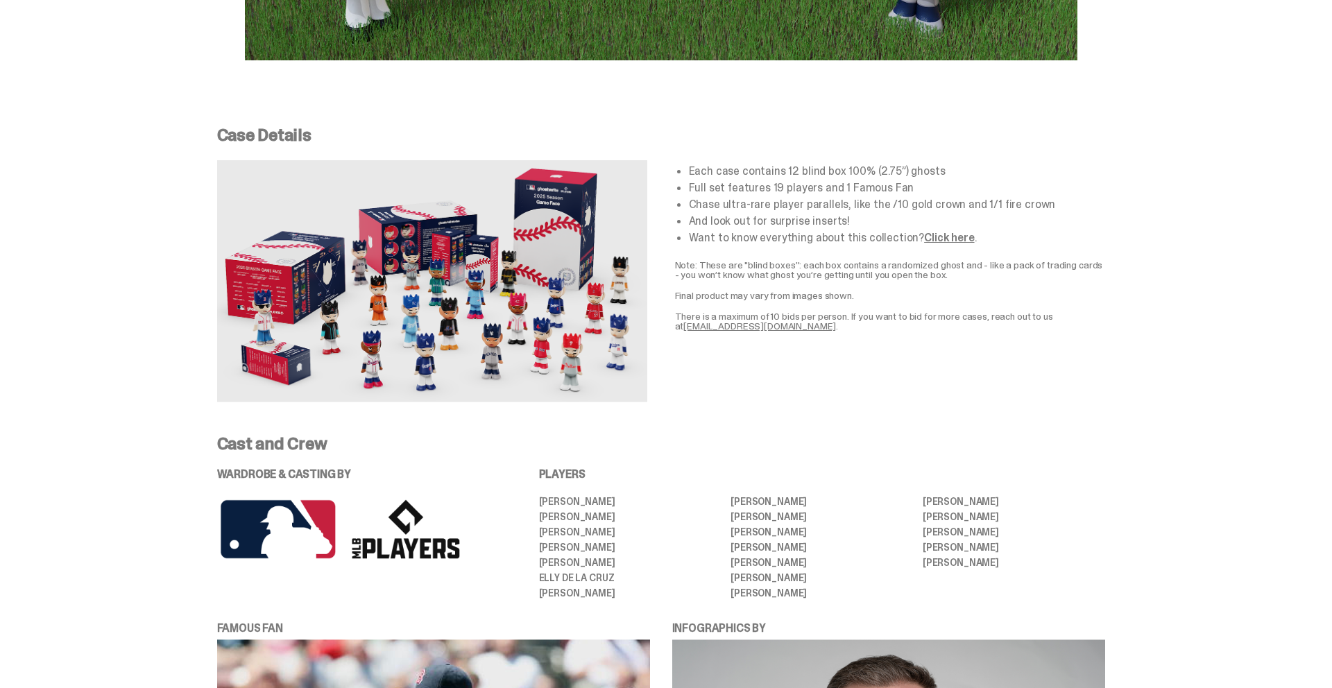
scroll to position [2525, 0]
click at [940, 231] on link "Click here" at bounding box center [949, 238] width 50 height 15
